Goal: Task Accomplishment & Management: Use online tool/utility

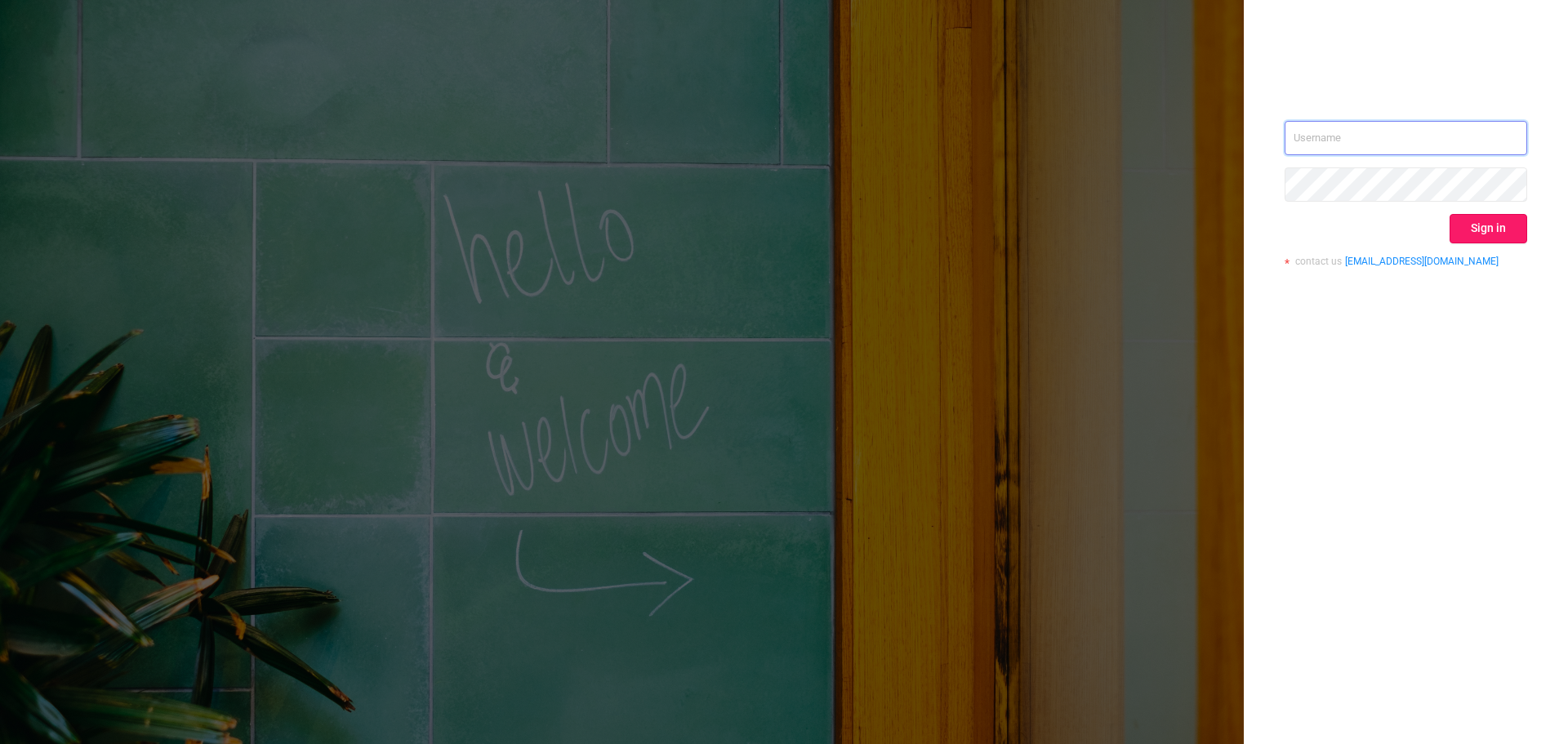
type input "rbelisha@mediaocean.com"
click at [1518, 240] on button "Sign in" at bounding box center [1488, 228] width 78 height 29
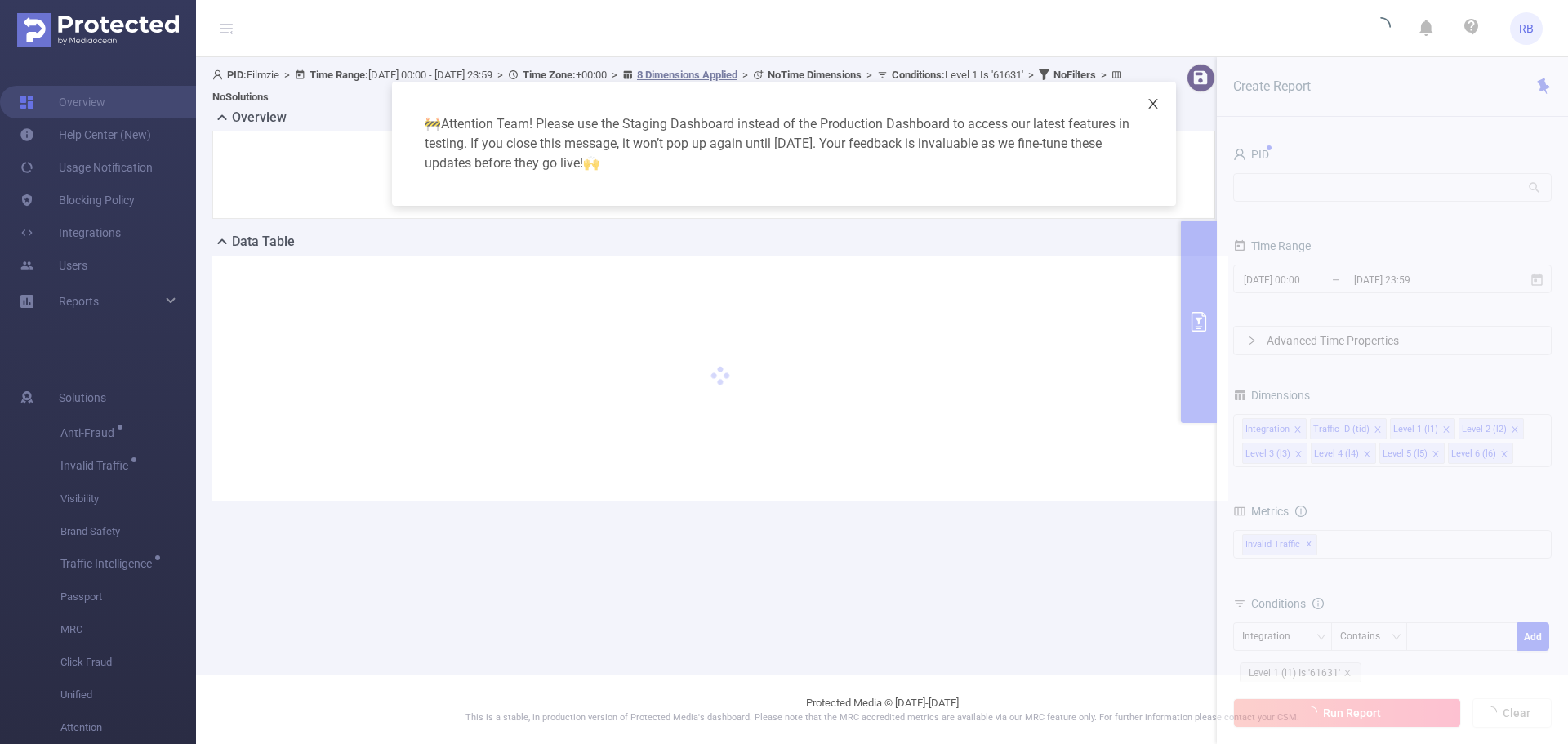
click at [1147, 103] on icon "icon: close" at bounding box center [1153, 104] width 13 height 13
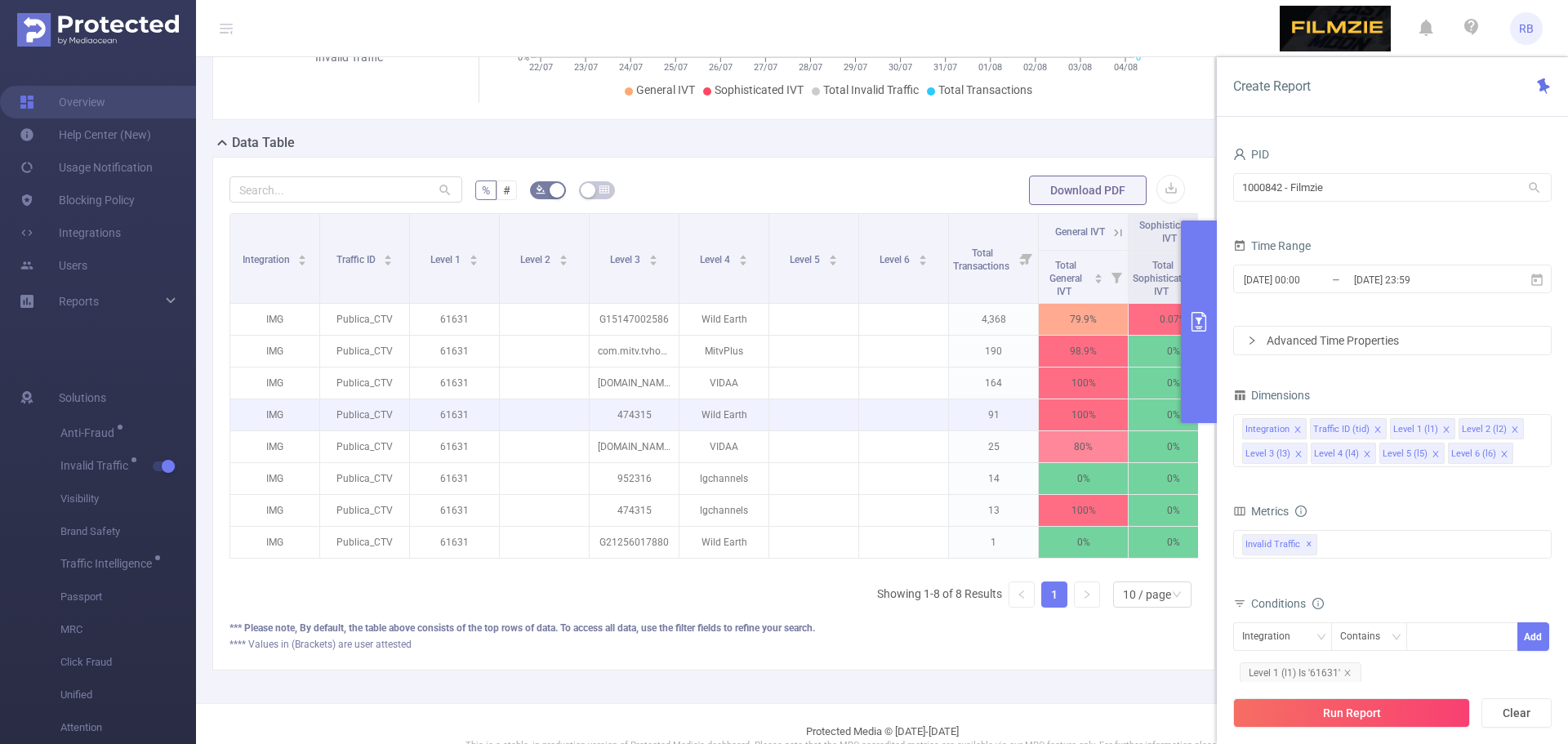
scroll to position [327, 0]
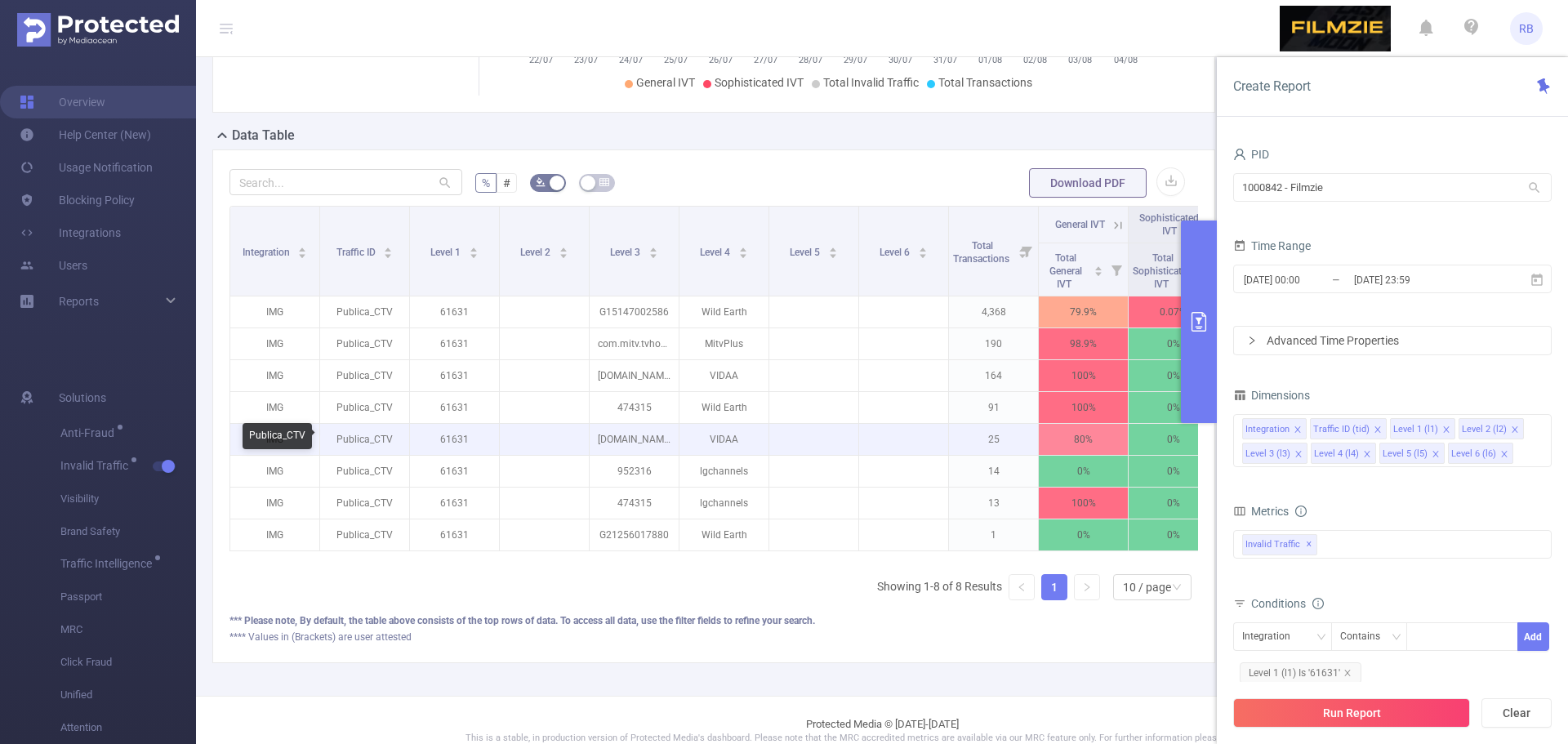
click at [358, 443] on p "Publica_CTV" at bounding box center [365, 439] width 89 height 31
click at [358, 442] on p "Publica_CTV" at bounding box center [365, 439] width 89 height 31
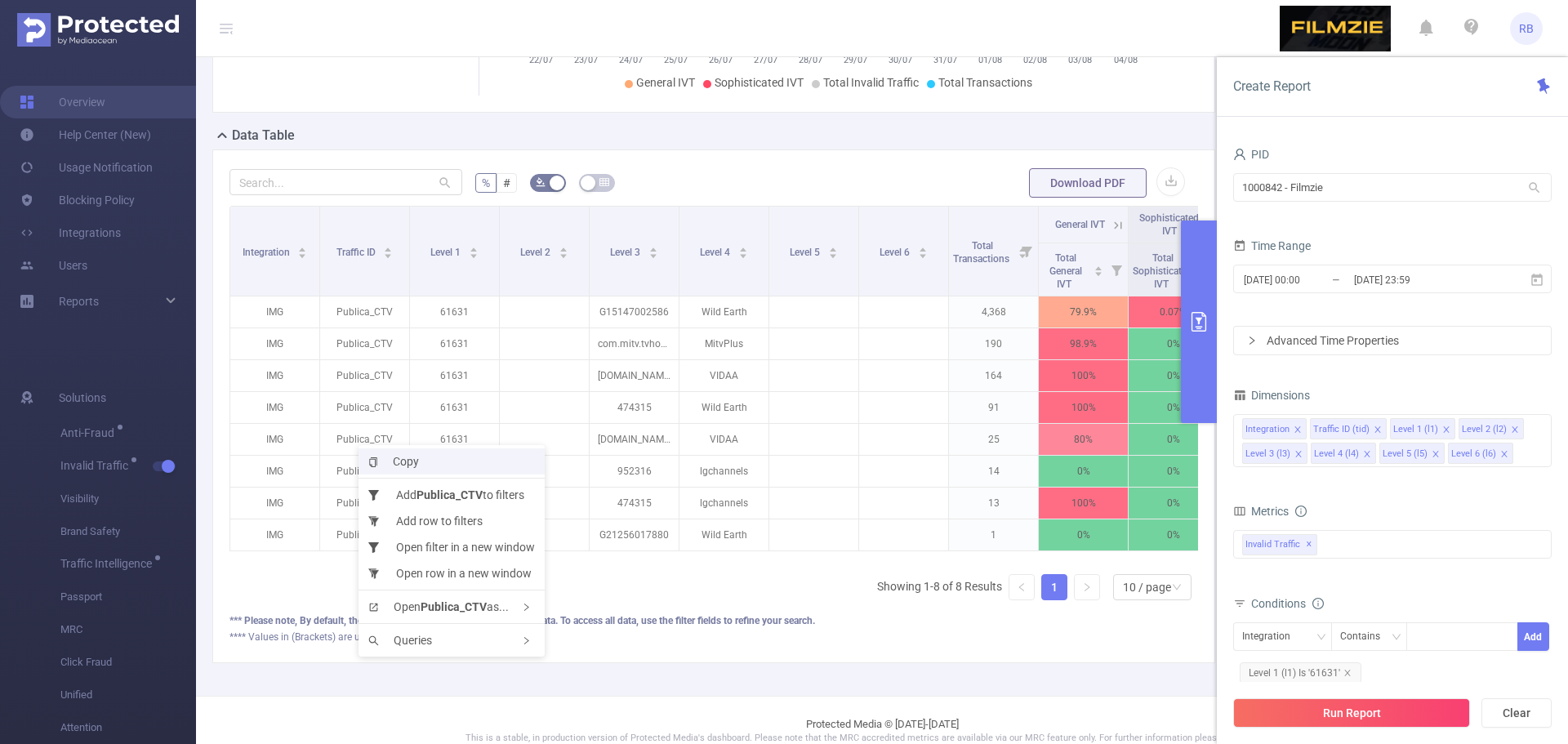
click at [417, 458] on span "Copy" at bounding box center [393, 462] width 50 height 13
